Goal: Task Accomplishment & Management: Manage account settings

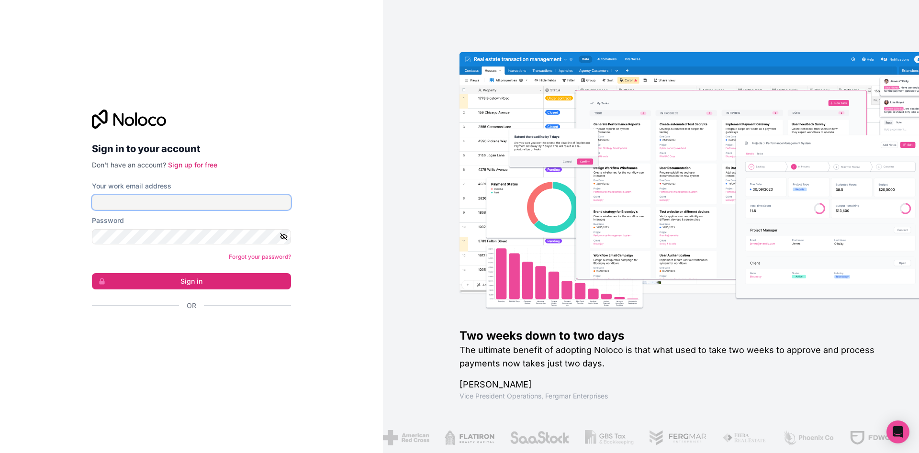
click at [191, 203] on input "Your work email address" at bounding box center [191, 202] width 199 height 15
type input "**********"
click at [208, 283] on button "Sign in" at bounding box center [191, 281] width 199 height 16
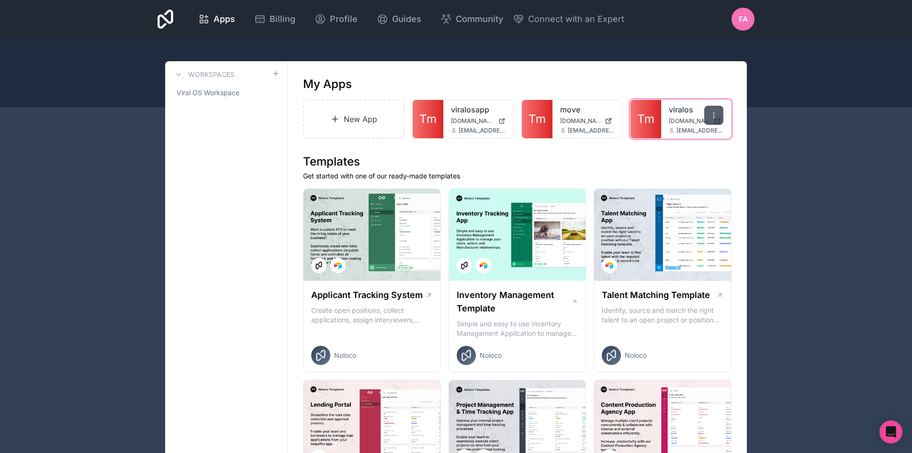
click at [714, 117] on icon at bounding box center [713, 117] width 0 height 0
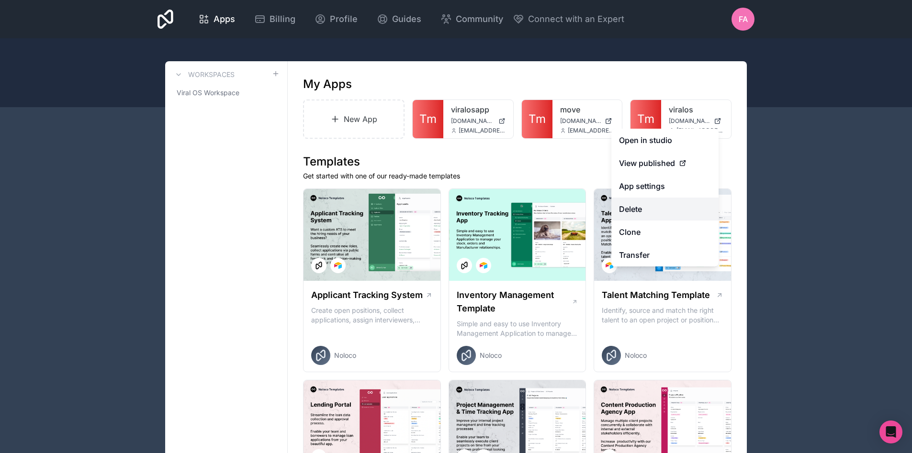
click at [671, 204] on button "Delete" at bounding box center [664, 209] width 107 height 23
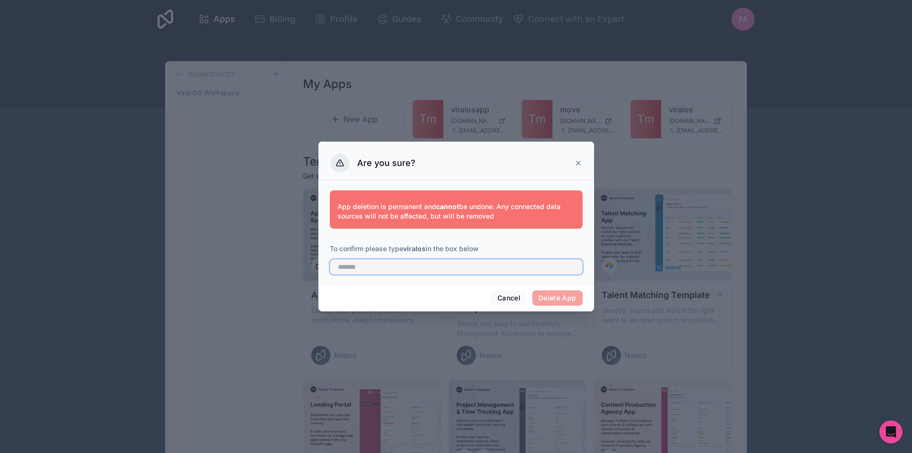
click at [404, 261] on input "text" at bounding box center [456, 266] width 253 height 15
type input "*******"
click at [557, 301] on button "Delete App" at bounding box center [557, 298] width 50 height 15
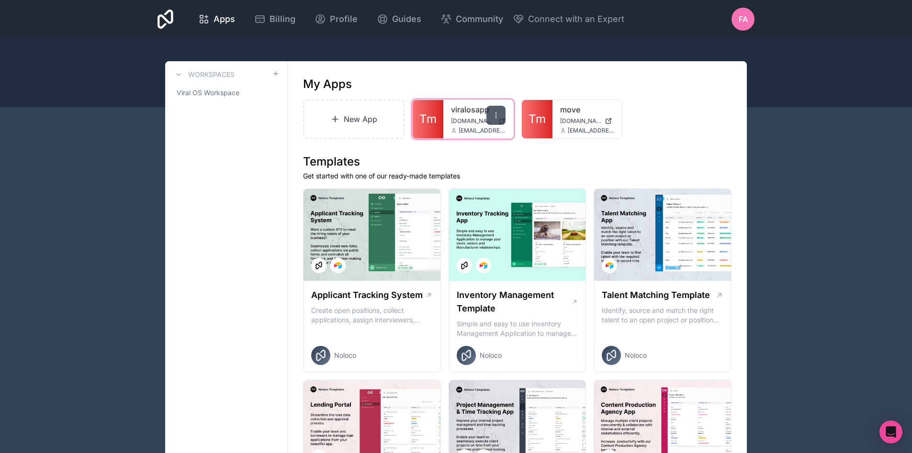
click at [495, 115] on icon at bounding box center [496, 116] width 8 height 8
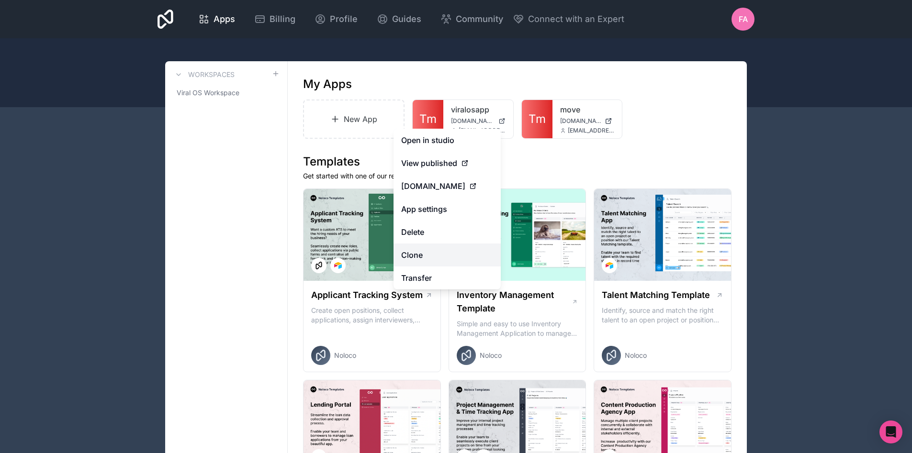
click at [442, 255] on link "Clone" at bounding box center [446, 255] width 107 height 23
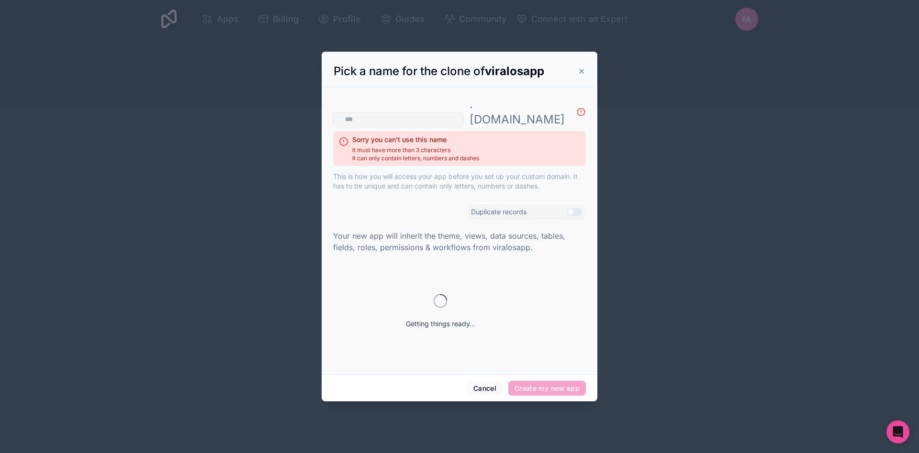
click at [464, 112] on input "text" at bounding box center [398, 119] width 131 height 15
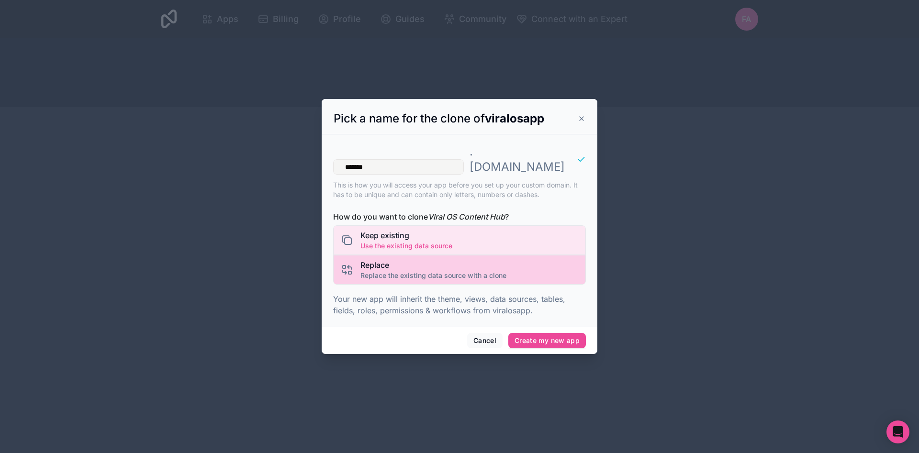
type input "*******"
click at [438, 271] on span "Replace the existing data source with a clone" at bounding box center [433, 276] width 146 height 10
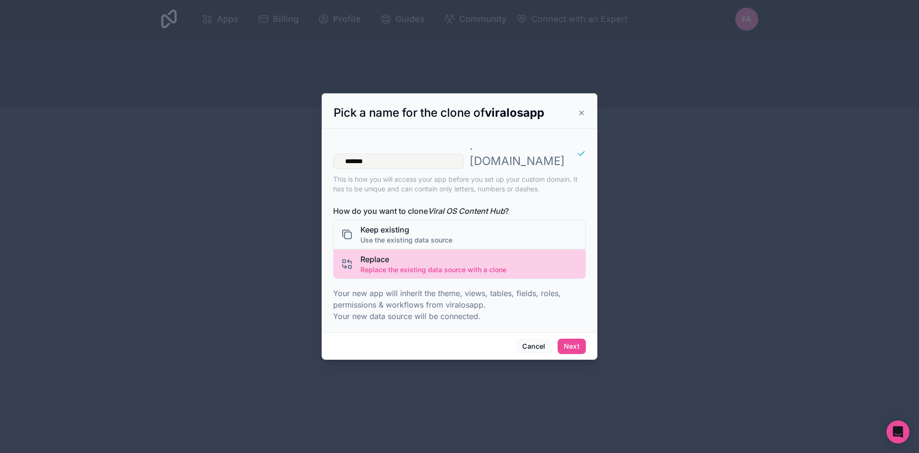
click at [452, 265] on span "Replace the existing data source with a clone" at bounding box center [433, 270] width 146 height 10
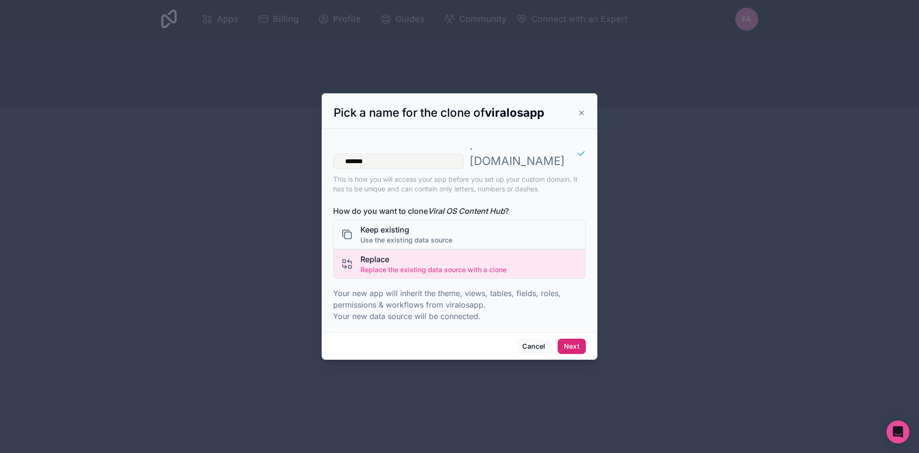
click at [572, 339] on button "Next" at bounding box center [572, 346] width 28 height 15
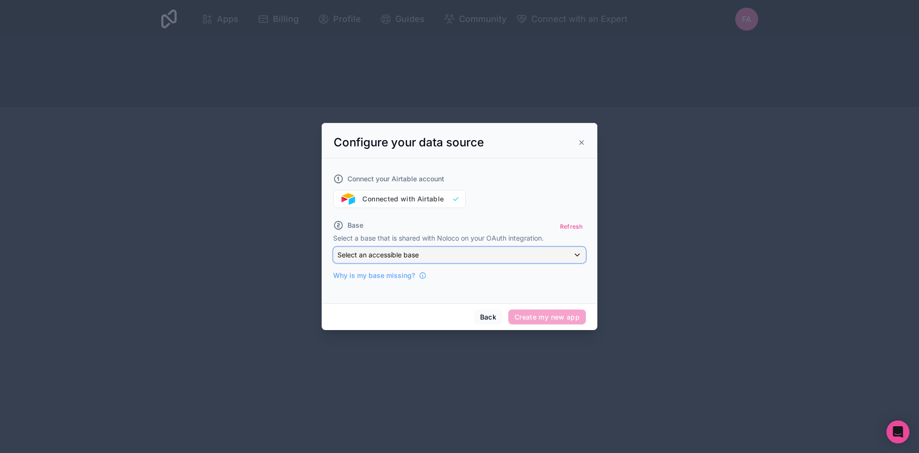
click at [431, 251] on div "Select an accessible base" at bounding box center [460, 254] width 252 height 15
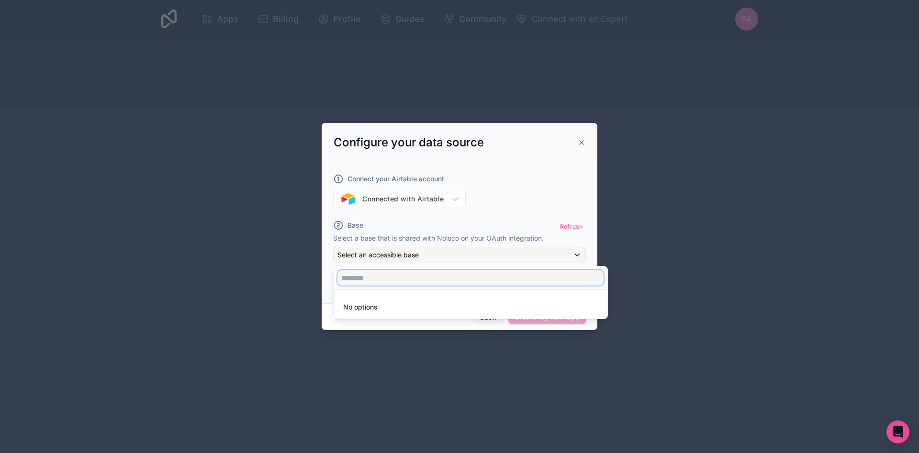
click at [455, 279] on input "text" at bounding box center [470, 277] width 266 height 15
type input "*****"
click at [461, 212] on div at bounding box center [460, 227] width 276 height 208
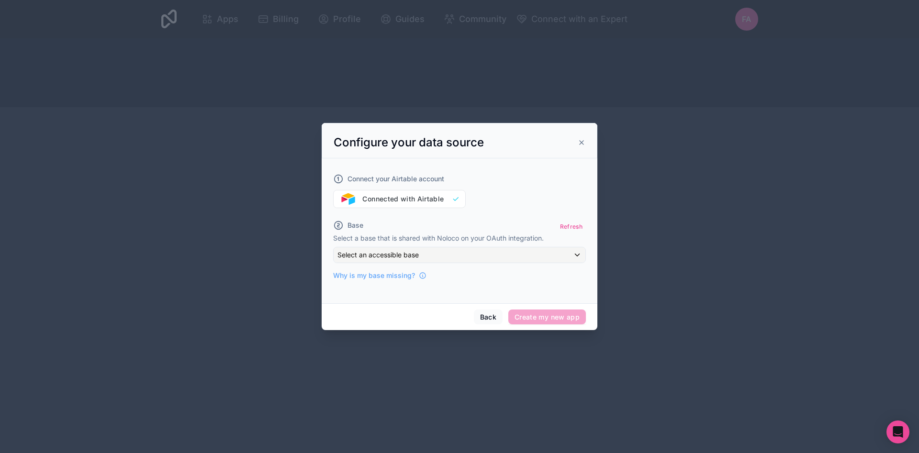
click at [449, 197] on div "Connect your Airtable account Connected with Airtable" at bounding box center [459, 185] width 253 height 46
click at [575, 225] on button "Refresh" at bounding box center [571, 227] width 29 height 14
click at [557, 257] on div "Select an accessible base" at bounding box center [460, 254] width 252 height 15
click at [408, 195] on div at bounding box center [460, 227] width 276 height 208
click at [452, 194] on div "Connect your Airtable account Connected with Airtable" at bounding box center [459, 185] width 253 height 46
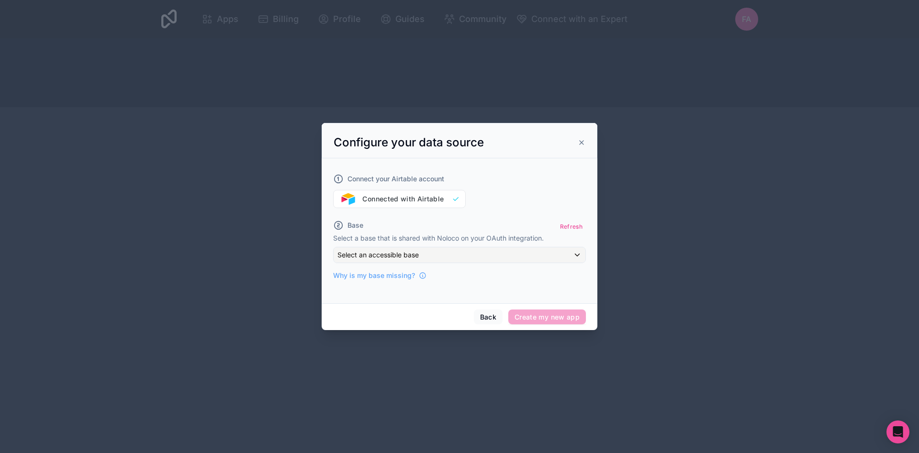
click at [455, 197] on div "Connect your Airtable account Connected with Airtable" at bounding box center [459, 185] width 253 height 46
drag, startPoint x: 376, startPoint y: 200, endPoint x: 353, endPoint y: 204, distance: 23.8
click at [373, 200] on div "Connect your Airtable account Connected with Airtable" at bounding box center [459, 185] width 253 height 46
drag, startPoint x: 358, startPoint y: 204, endPoint x: 353, endPoint y: 202, distance: 5.0
click at [358, 203] on div "Connect your Airtable account Connected with Airtable" at bounding box center [459, 185] width 253 height 46
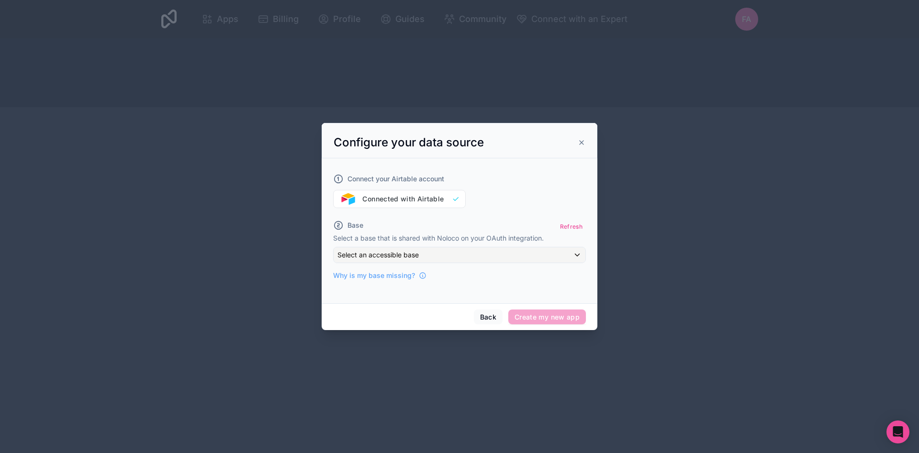
click at [343, 198] on div "Connect your Airtable account Connected with Airtable" at bounding box center [459, 185] width 253 height 46
click at [489, 254] on div "Select an accessible base" at bounding box center [460, 254] width 252 height 15
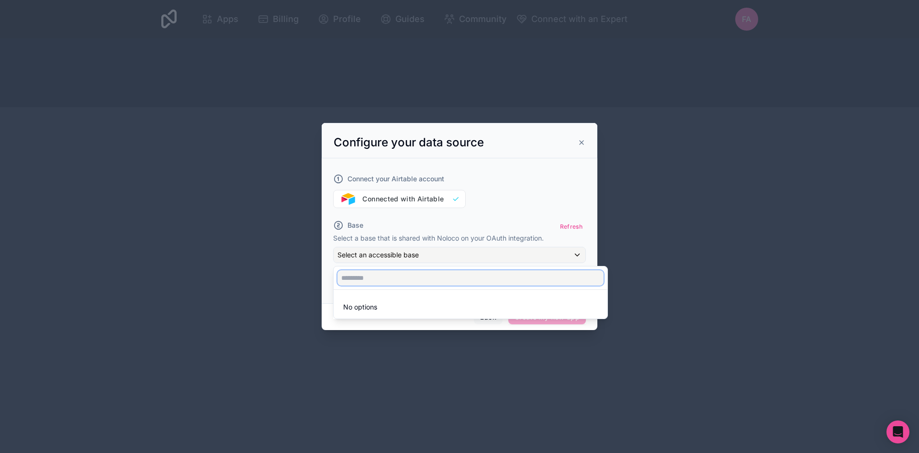
click at [478, 282] on input "text" at bounding box center [470, 277] width 266 height 15
type input "**********"
click at [503, 221] on div at bounding box center [460, 227] width 276 height 208
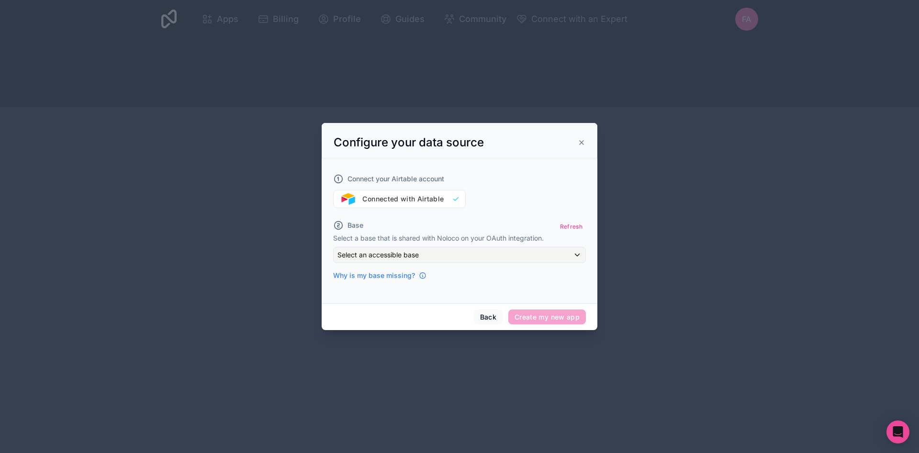
click at [401, 275] on span "Why is my base missing?" at bounding box center [374, 276] width 82 height 10
click at [470, 251] on div "Select an accessible base" at bounding box center [460, 254] width 252 height 15
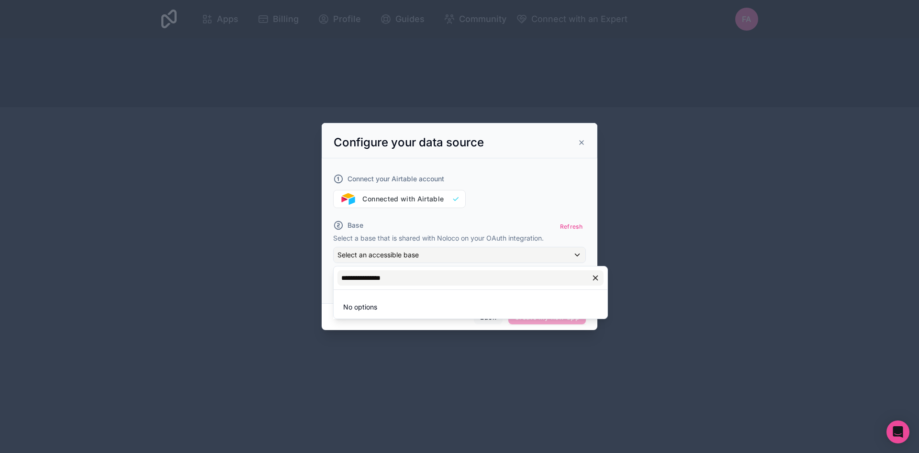
click at [597, 280] on icon "button" at bounding box center [595, 278] width 4 height 4
click at [521, 182] on div at bounding box center [460, 227] width 276 height 208
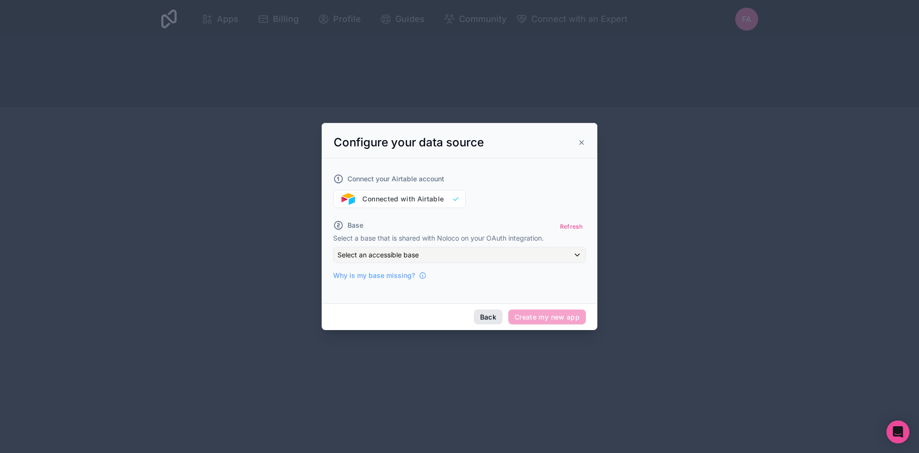
click at [485, 318] on button "Back" at bounding box center [488, 317] width 29 height 15
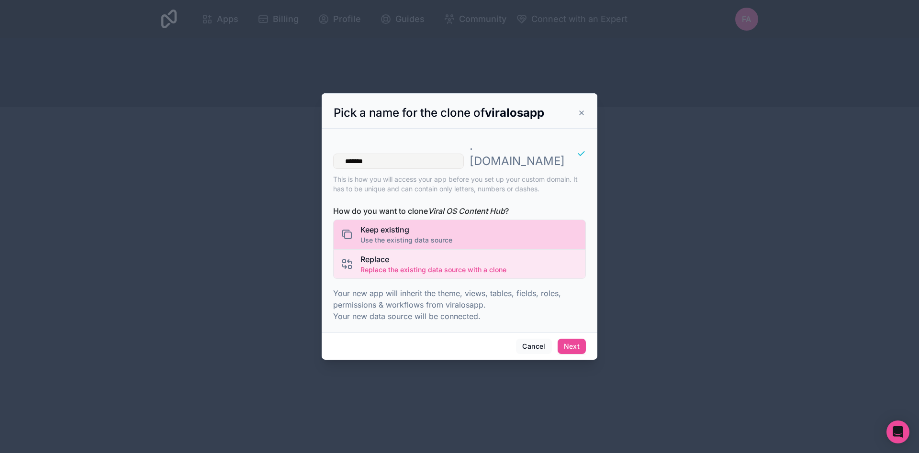
click at [476, 220] on div "Keep existing Use the existing data source" at bounding box center [459, 235] width 253 height 30
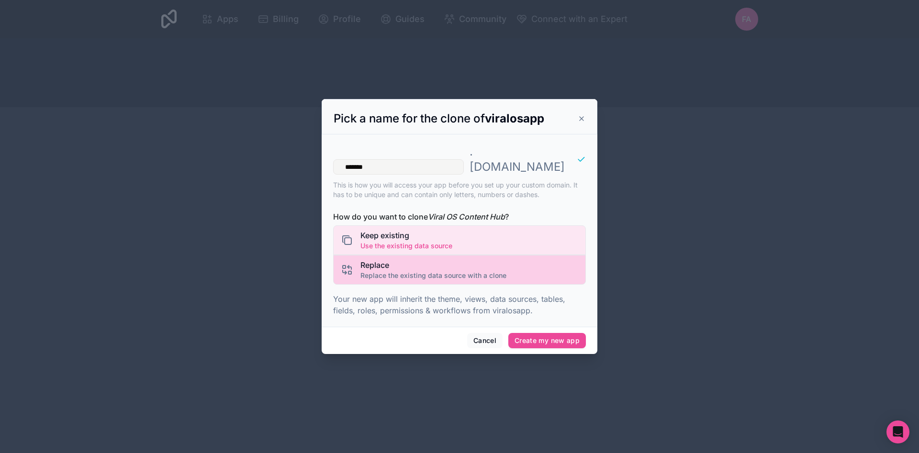
click at [450, 259] on span "Replace" at bounding box center [433, 264] width 146 height 11
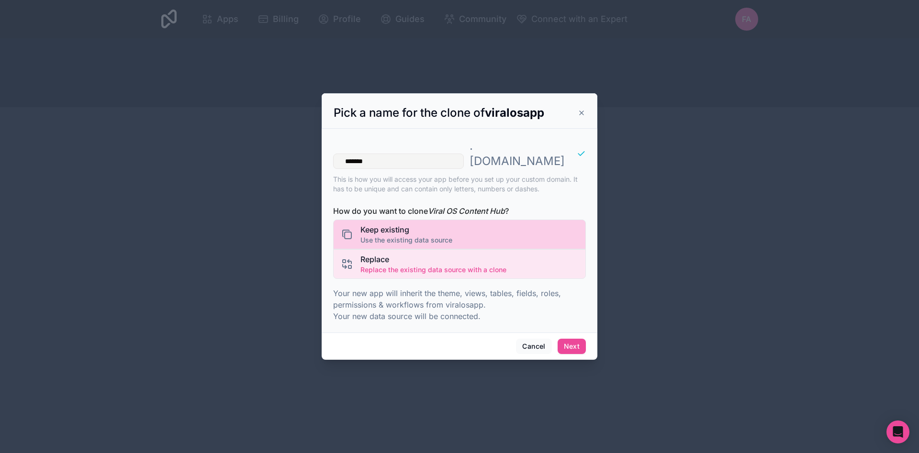
click at [462, 229] on div "Keep existing Use the existing data source" at bounding box center [459, 235] width 253 height 30
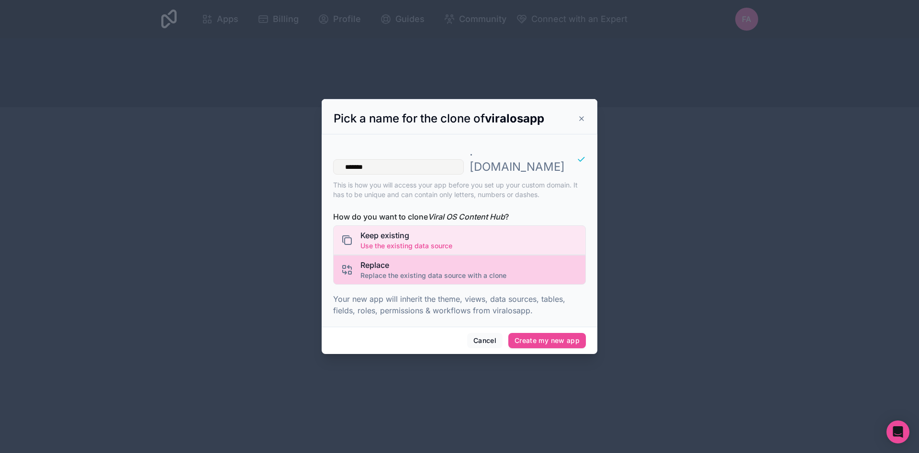
click at [461, 271] on span "Replace the existing data source with a clone" at bounding box center [433, 276] width 146 height 10
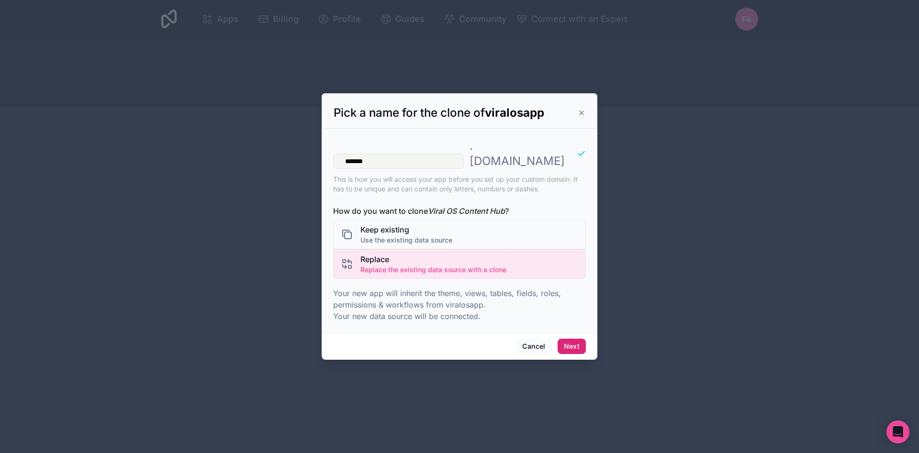
click at [566, 343] on button "Next" at bounding box center [572, 346] width 28 height 15
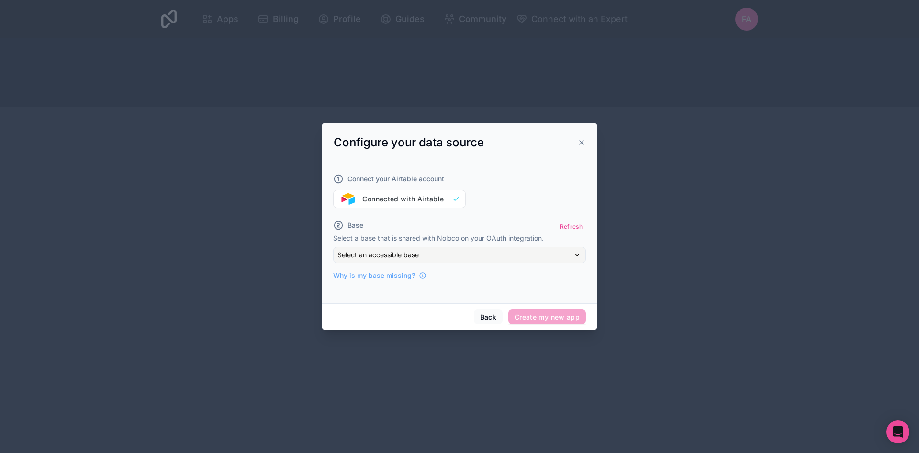
click at [553, 320] on span "Create my new app" at bounding box center [547, 317] width 78 height 15
click at [526, 255] on div "Select an accessible base" at bounding box center [460, 254] width 252 height 15
click at [578, 135] on div at bounding box center [460, 227] width 276 height 208
click at [582, 144] on icon at bounding box center [582, 143] width 8 height 8
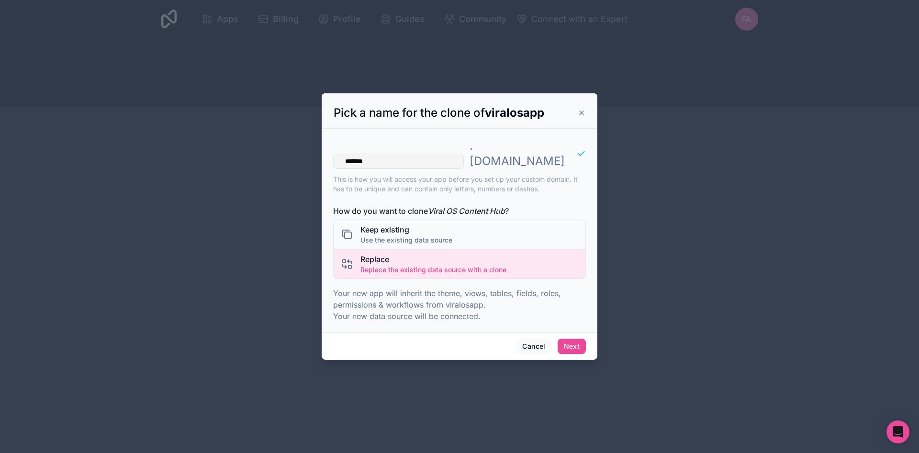
click at [582, 115] on div "Pick a name for the clone of viralosapp" at bounding box center [460, 112] width 252 height 15
click at [581, 116] on div "Pick a name for the clone of viralosapp" at bounding box center [460, 112] width 252 height 15
click at [580, 117] on icon at bounding box center [582, 113] width 8 height 8
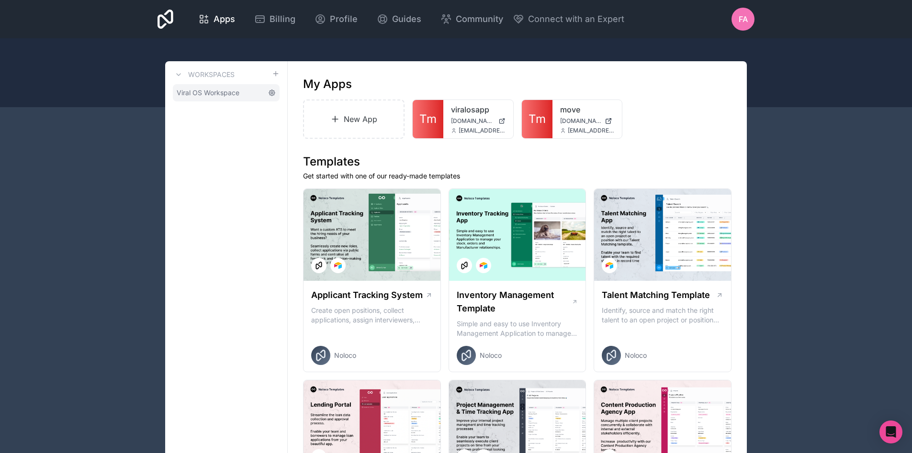
click at [273, 96] on icon at bounding box center [272, 93] width 8 height 8
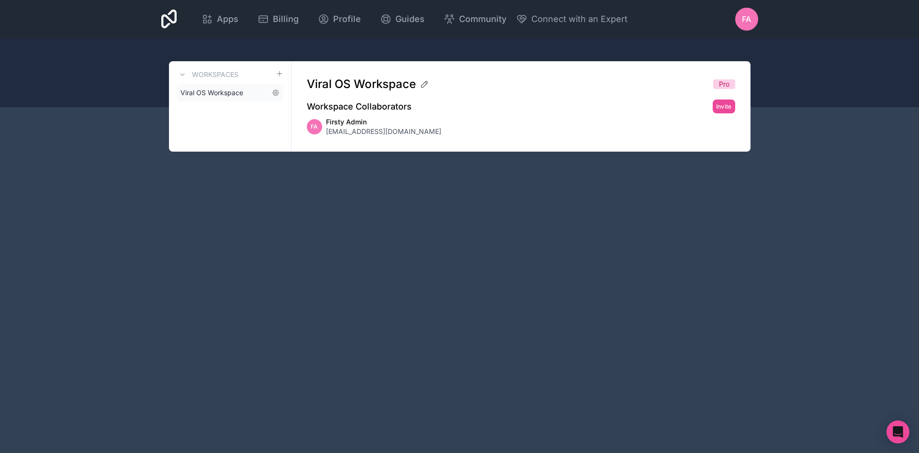
click at [249, 93] on link "Viral OS Workspace" at bounding box center [230, 92] width 107 height 17
click at [219, 89] on span "Viral OS Workspace" at bounding box center [211, 93] width 63 height 10
click at [184, 72] on icon at bounding box center [183, 75] width 8 height 8
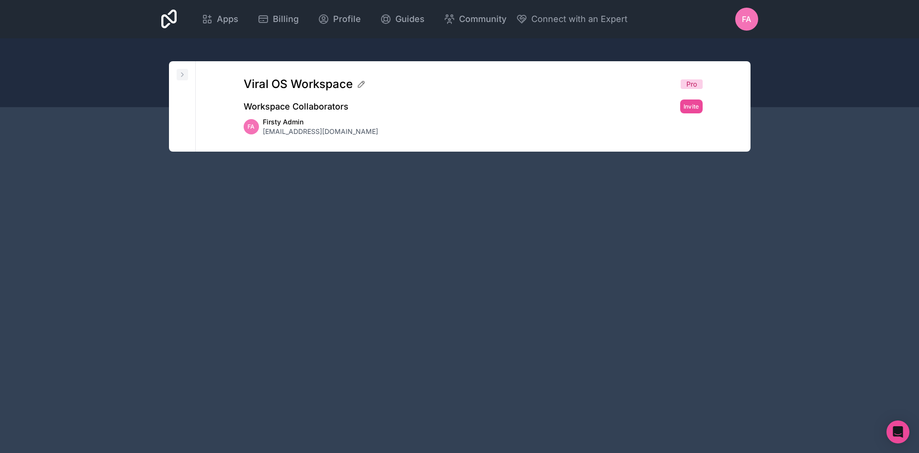
click at [184, 72] on icon at bounding box center [183, 75] width 8 height 8
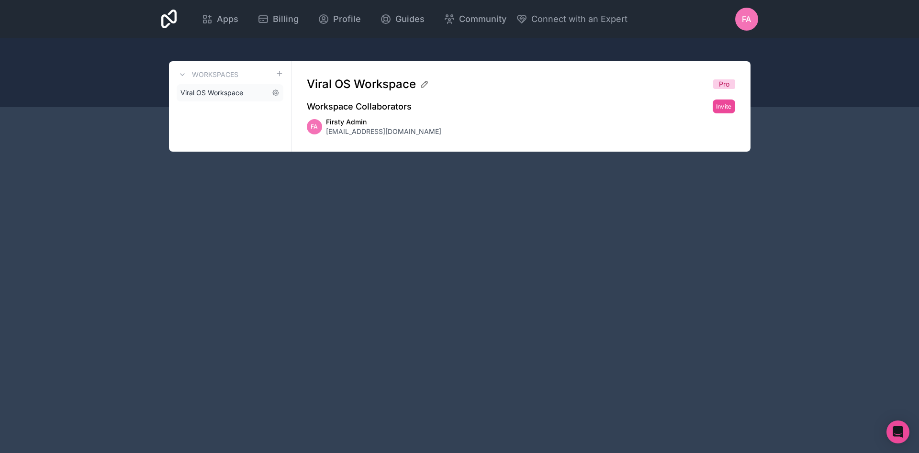
click at [220, 91] on span "Viral OS Workspace" at bounding box center [211, 93] width 63 height 10
click at [608, 101] on div "Workspace Collaborators Invite" at bounding box center [521, 107] width 428 height 14
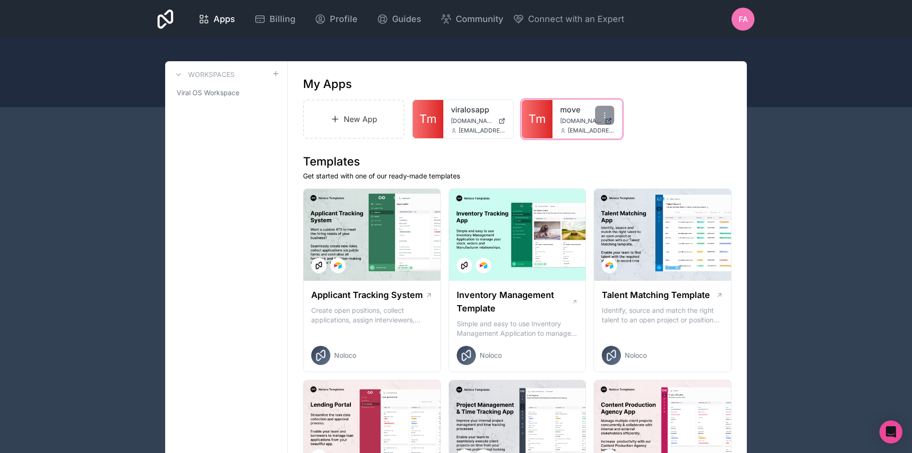
click at [535, 117] on span "Tm" at bounding box center [536, 119] width 17 height 15
